Goal: Task Accomplishment & Management: Use online tool/utility

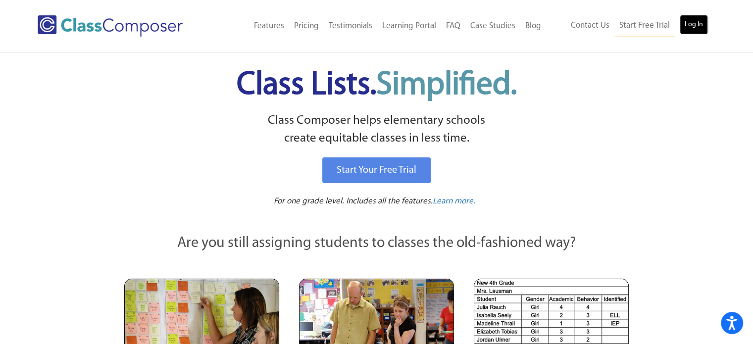
click at [698, 21] on link "Log In" at bounding box center [694, 25] width 28 height 20
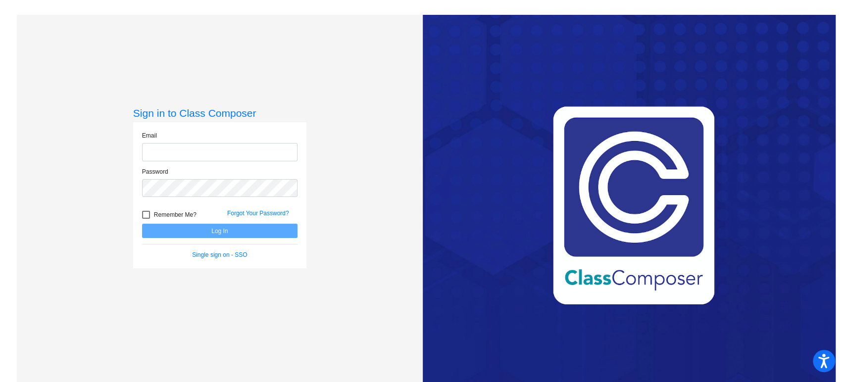
type input "cdelgado@ceres.k12.ca.us"
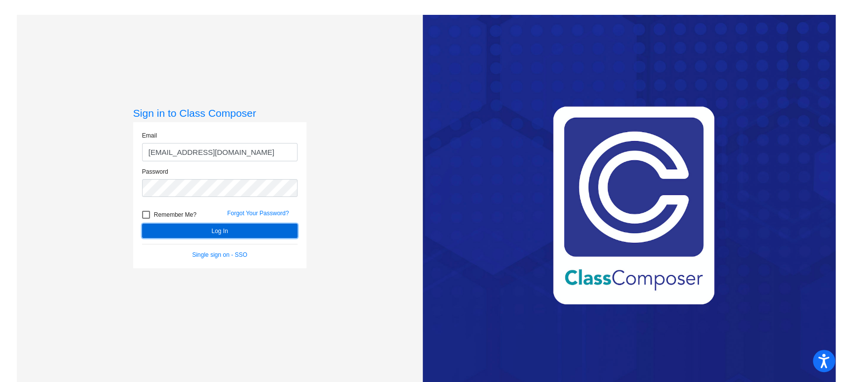
click at [214, 227] on button "Log In" at bounding box center [219, 231] width 155 height 14
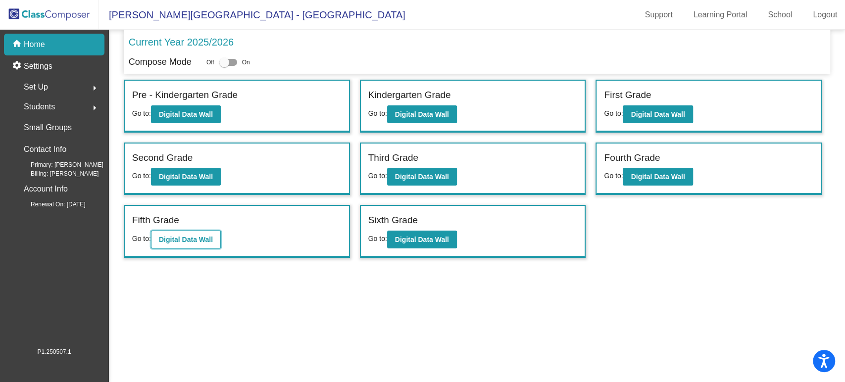
click at [180, 237] on b "Digital Data Wall" at bounding box center [186, 240] width 54 height 8
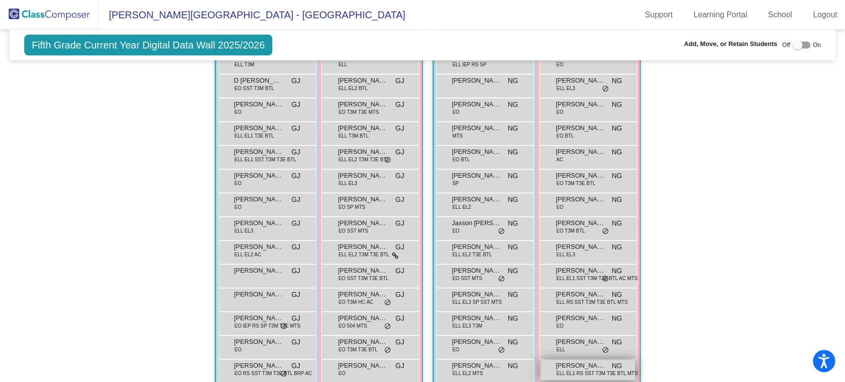
scroll to position [163, 0]
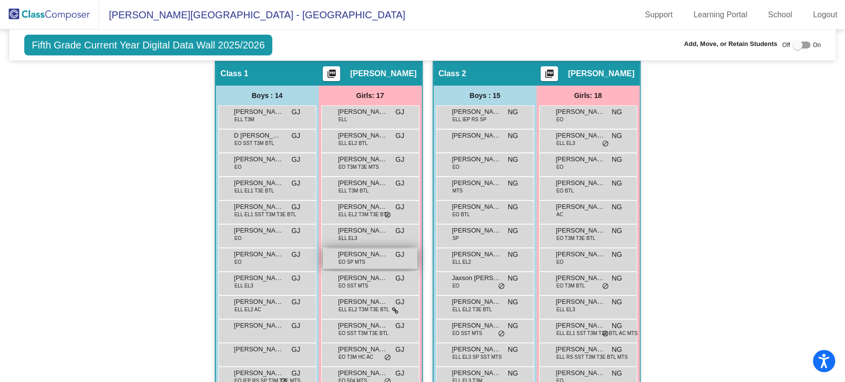
click at [365, 256] on span "Chloe Henson" at bounding box center [363, 255] width 50 height 10
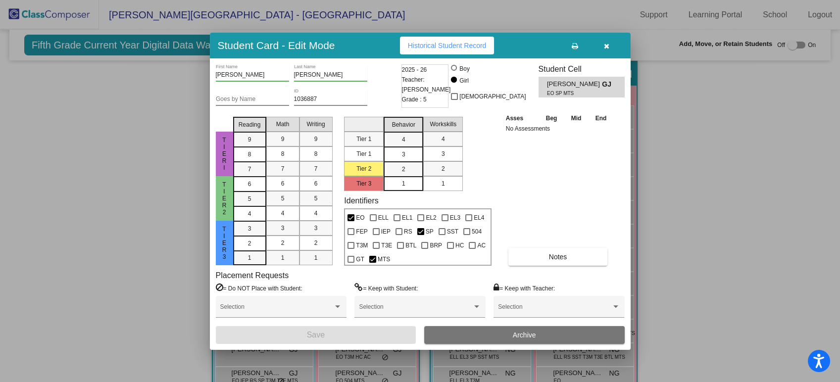
click at [607, 45] on icon "button" at bounding box center [606, 46] width 5 height 7
